Goal: Task Accomplishment & Management: Use online tool/utility

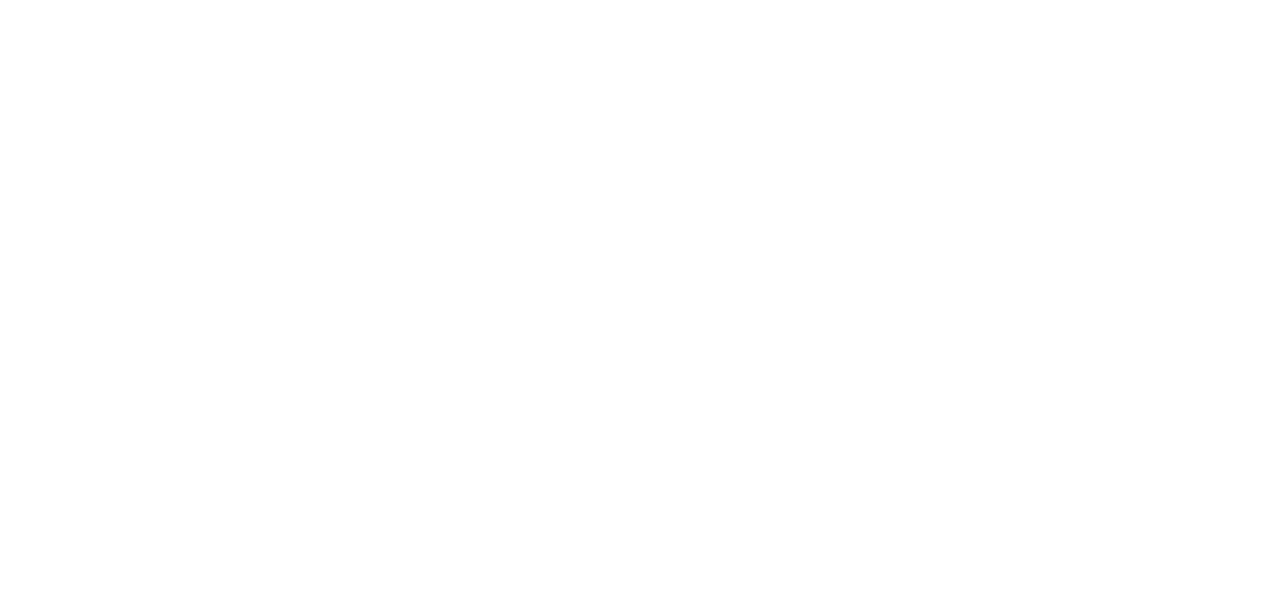
select select "*"
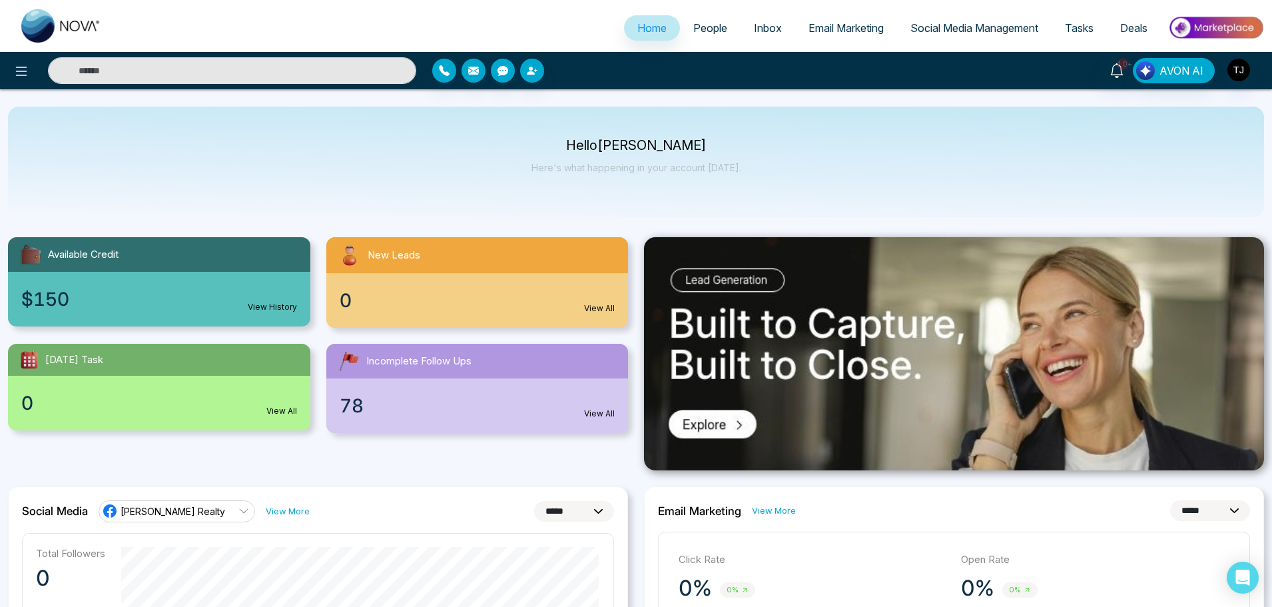
click at [838, 33] on span "Email Marketing" at bounding box center [846, 27] width 75 height 13
click at [826, 25] on span "Email Marketing" at bounding box center [846, 27] width 75 height 13
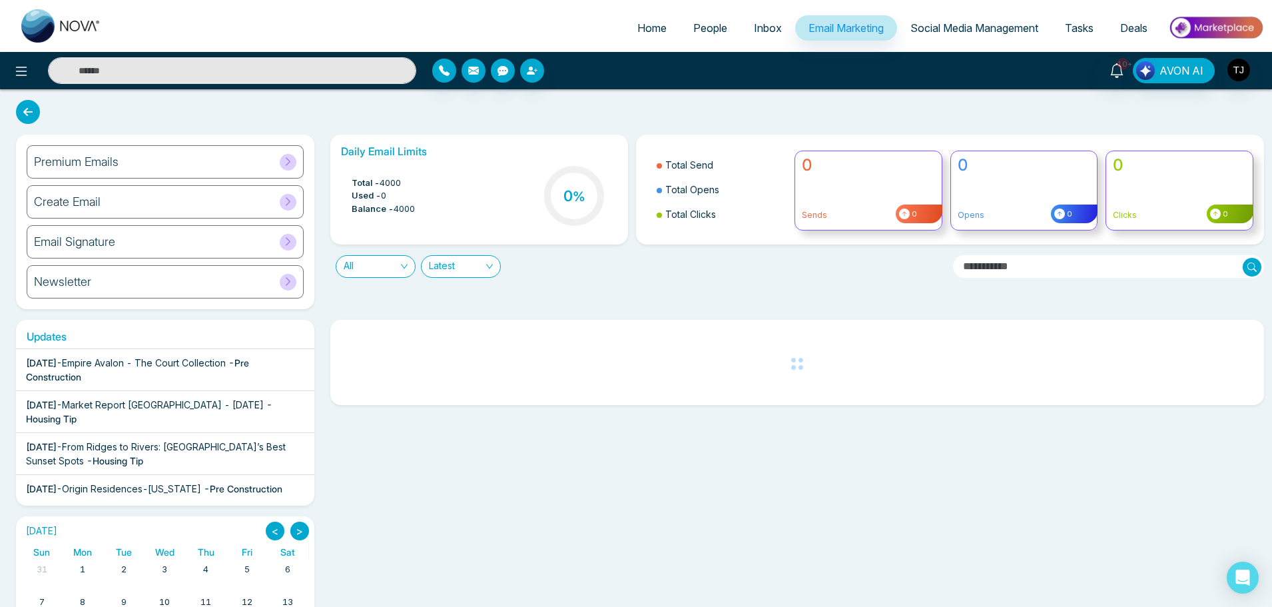
click at [209, 171] on div "Premium Emails" at bounding box center [165, 161] width 277 height 33
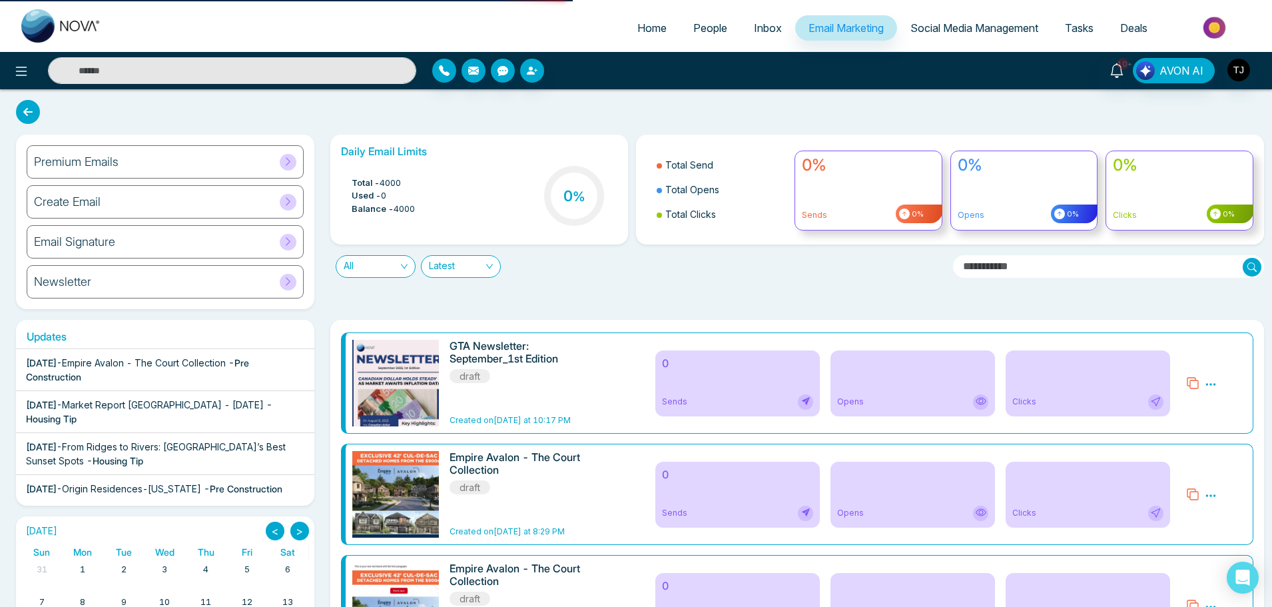
click at [292, 170] on div at bounding box center [288, 162] width 17 height 17
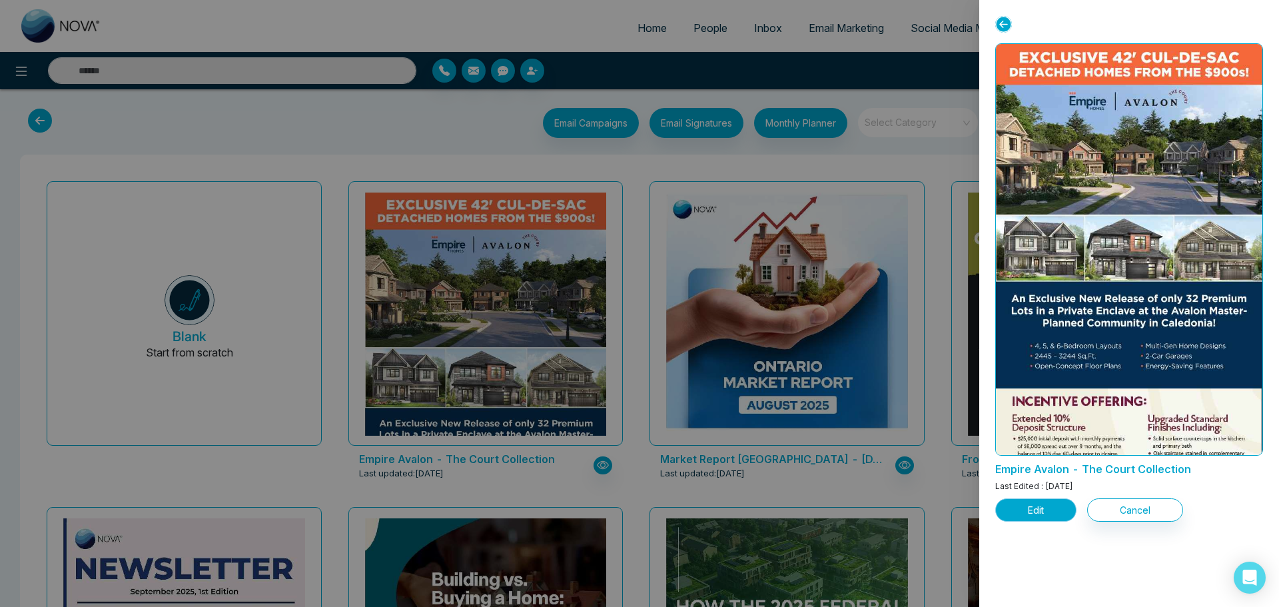
click at [1012, 505] on button "Edit" at bounding box center [1035, 509] width 81 height 23
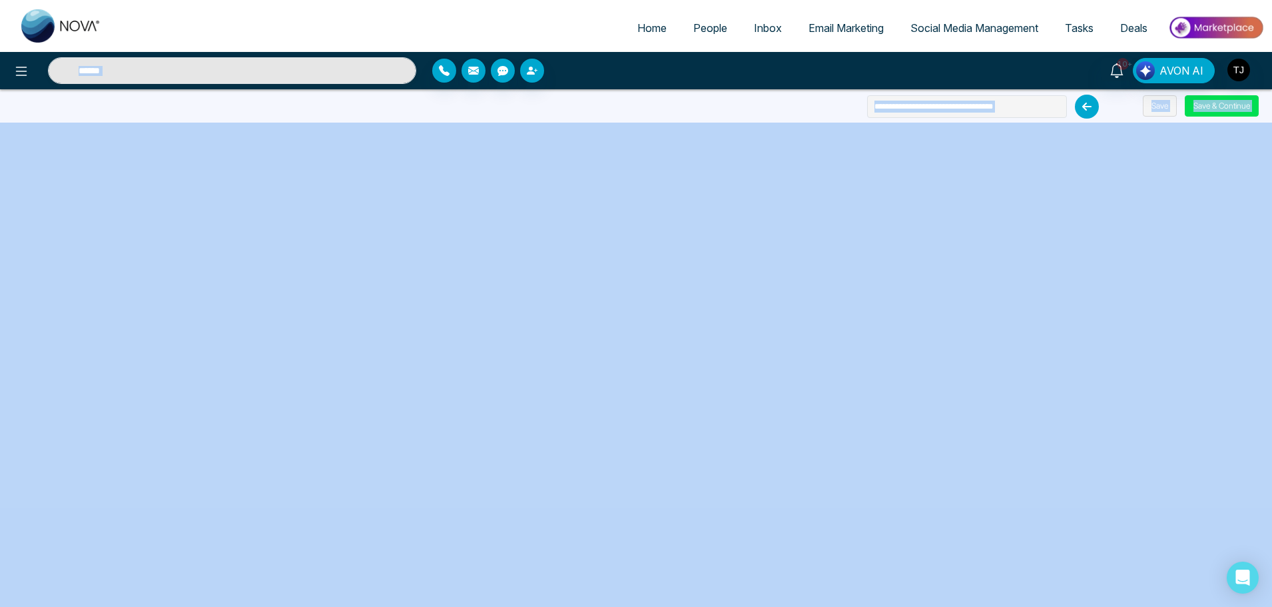
drag, startPoint x: 0, startPoint y: 89, endPoint x: 9, endPoint y: 125, distance: 37.0
click at [638, 358] on div "**********" at bounding box center [636, 303] width 1272 height 607
